Goal: Task Accomplishment & Management: Use online tool/utility

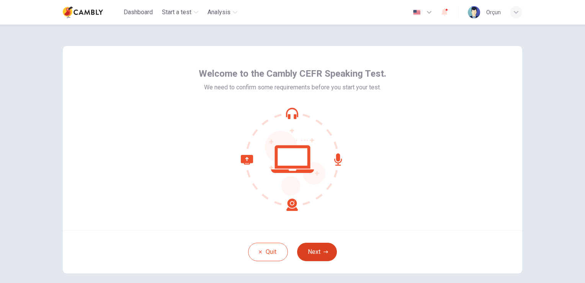
click at [320, 255] on button "Next" at bounding box center [317, 251] width 40 height 18
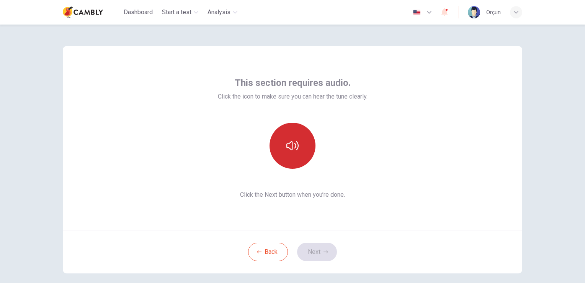
click at [291, 159] on button "button" at bounding box center [292, 145] width 46 height 46
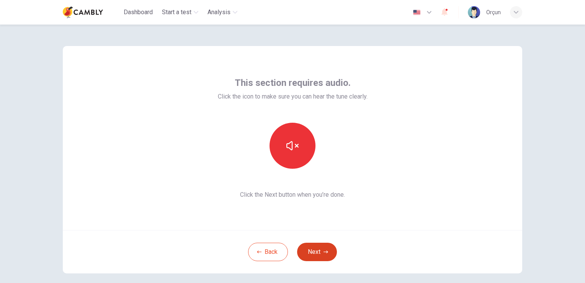
click at [317, 255] on button "Next" at bounding box center [317, 251] width 40 height 18
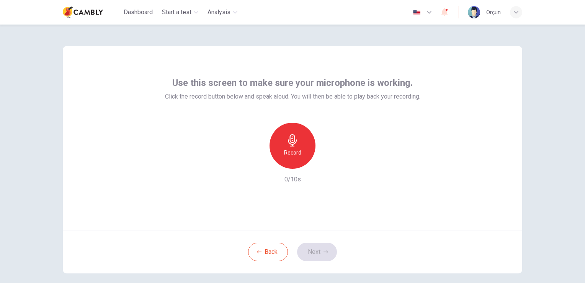
click at [288, 160] on div "Record" at bounding box center [292, 145] width 46 height 46
click at [323, 256] on button "Next" at bounding box center [317, 251] width 40 height 18
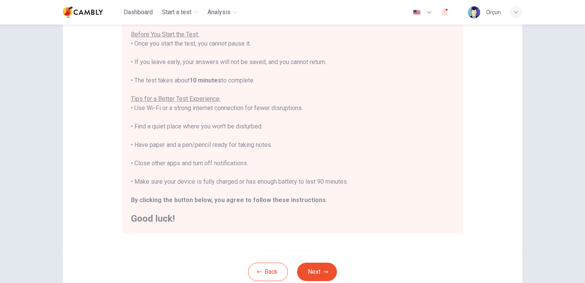
scroll to position [143, 0]
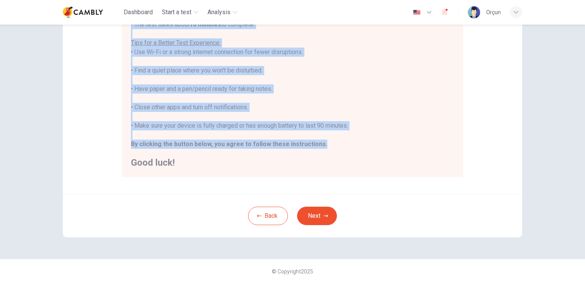
drag, startPoint x: 137, startPoint y: 131, endPoint x: 318, endPoint y: 144, distance: 181.2
click at [318, 144] on div "You are about to start a CEFR Speaking Test . Before You Start the Test: • Once…" at bounding box center [292, 61] width 323 height 211
drag, startPoint x: 318, startPoint y: 144, endPoint x: 256, endPoint y: 127, distance: 63.5
copy div "nce you start the test, you cannot pause it. • If you leave early, your answers…"
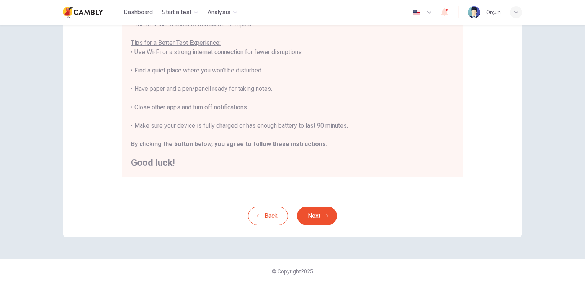
click at [398, 186] on div "Disclaimer: You are about to start a CEFR Speaking Test . Before You Start the …" at bounding box center [292, 48] width 459 height 291
click at [314, 216] on button "Next" at bounding box center [317, 215] width 40 height 18
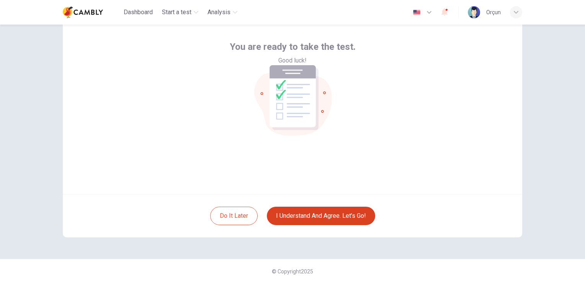
click at [320, 212] on button "I understand and agree. Let’s go!" at bounding box center [321, 215] width 108 height 18
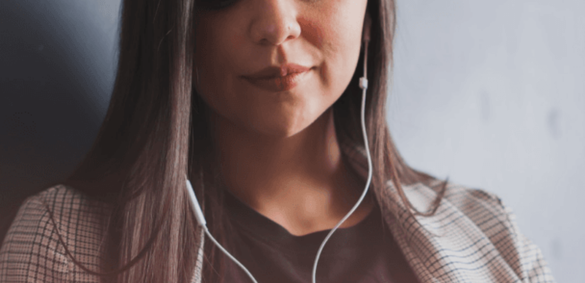
click at [22, 39] on button "Continue" at bounding box center [11, 53] width 22 height 29
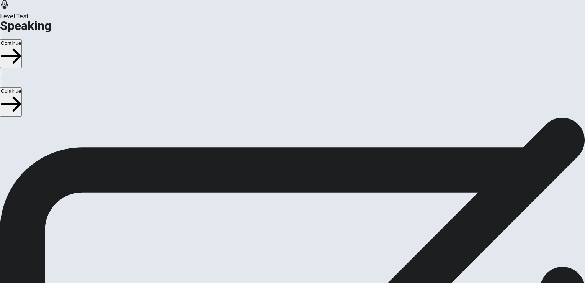
drag, startPoint x: 102, startPoint y: 260, endPoint x: 76, endPoint y: 159, distance: 104.3
click at [76, 159] on div "Checking the Microphone Check if your microphone works here. Record your voice.…" at bounding box center [292, 163] width 585 height 92
drag, startPoint x: 82, startPoint y: 152, endPoint x: 152, endPoint y: 208, distance: 89.3
click at [152, 208] on div "Checking the Microphone Check if your microphone works here. Record your voice.…" at bounding box center [292, 163] width 585 height 92
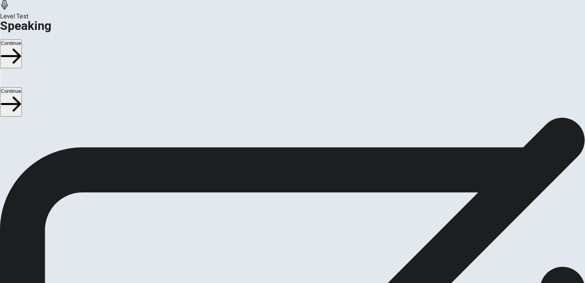
scroll to position [77, 0]
click at [291, 199] on icon "Play Audio" at bounding box center [287, 203] width 7 height 9
click at [284, 194] on button "Pause Audio" at bounding box center [284, 197] width 2 height 7
click at [304, 206] on icon at bounding box center [292, 217] width 23 height 23
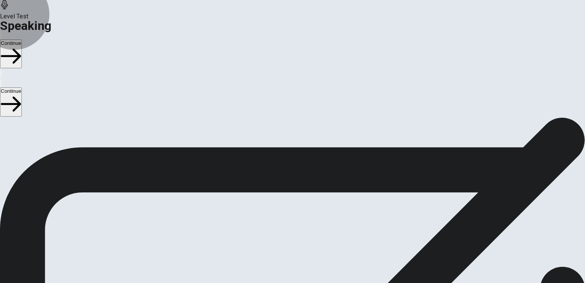
click at [22, 39] on button "Continue" at bounding box center [11, 53] width 22 height 29
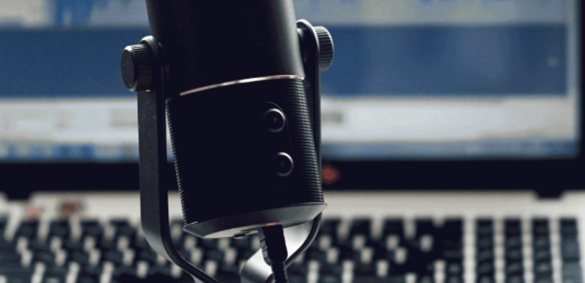
drag, startPoint x: 88, startPoint y: 198, endPoint x: 186, endPoint y: 227, distance: 101.9
click at [186, 162] on div "CEFR Speaking Test The Speaking Test will start now. There are 3 questions in t…" at bounding box center [292, 120] width 585 height 83
drag, startPoint x: 188, startPoint y: 220, endPoint x: 117, endPoint y: 196, distance: 74.7
click at [117, 160] on span "The Speaking Test will start now. There are 3 questions in this section. Import…" at bounding box center [140, 125] width 281 height 72
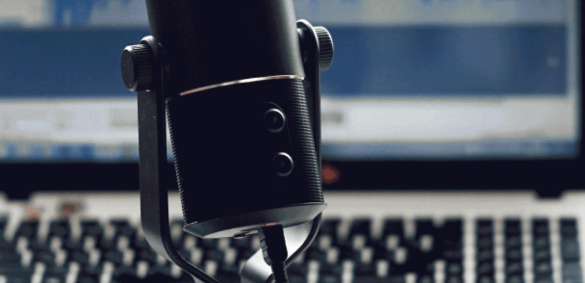
click at [22, 39] on button "Continue" at bounding box center [11, 53] width 22 height 29
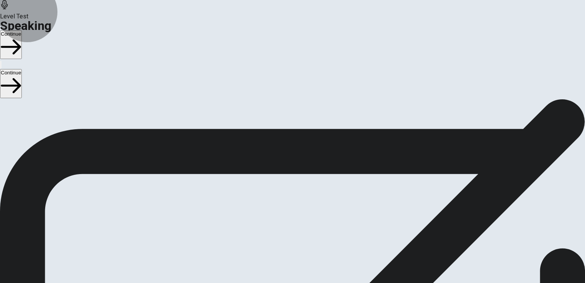
click at [22, 30] on button "Continue" at bounding box center [11, 44] width 22 height 29
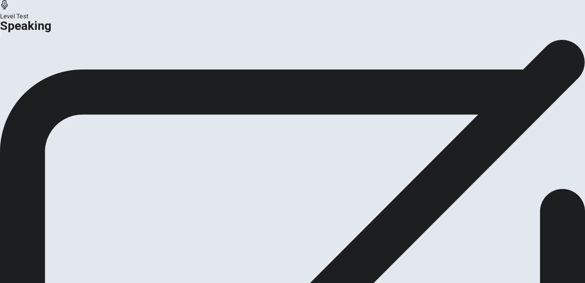
click at [61, 96] on button "Continue" at bounding box center [45, 90] width 31 height 10
